Goal: Transaction & Acquisition: Purchase product/service

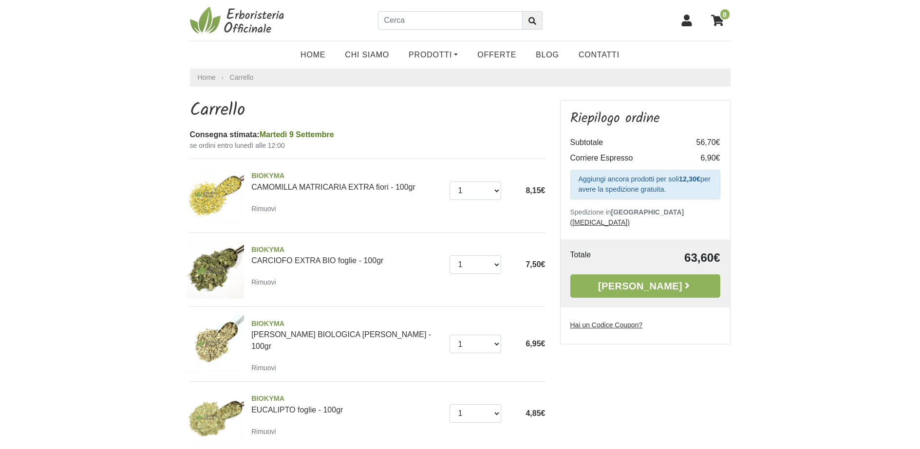
drag, startPoint x: 149, startPoint y: 364, endPoint x: 154, endPoint y: 176, distance: 188.5
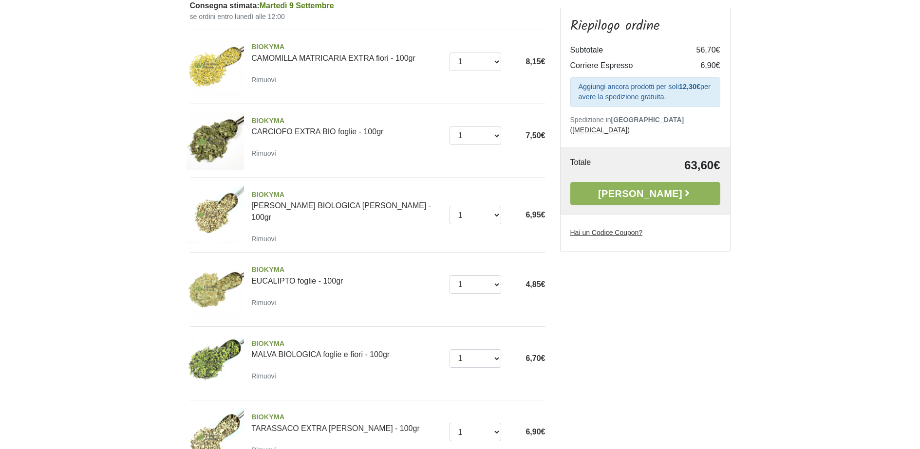
scroll to position [146, 0]
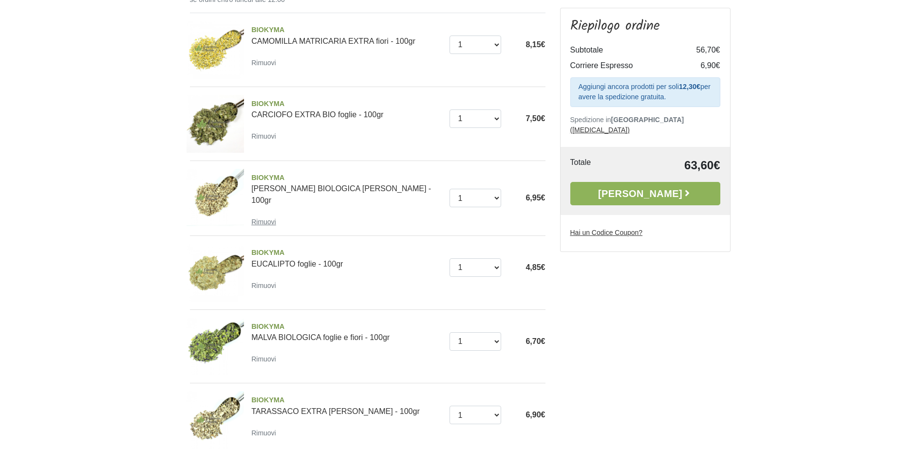
click at [266, 218] on small "Rimuovi" at bounding box center [263, 222] width 25 height 8
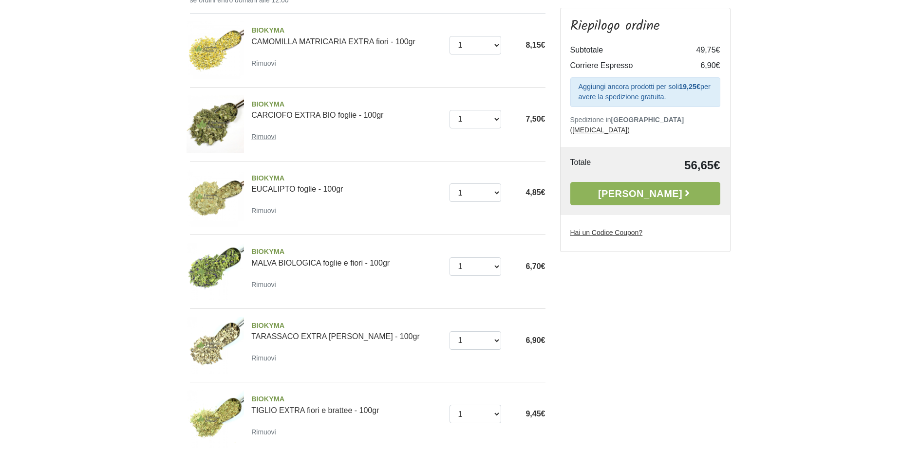
click at [262, 141] on small "Rimuovi" at bounding box center [263, 137] width 25 height 8
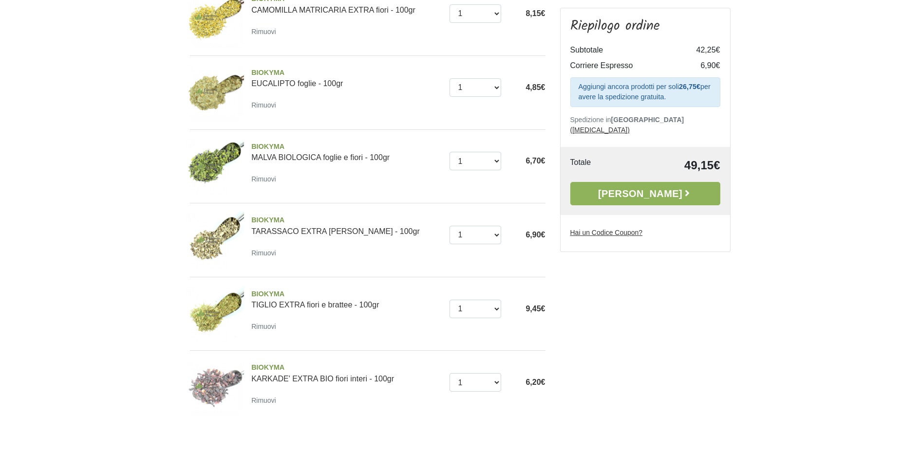
scroll to position [194, 0]
